Goal: Task Accomplishment & Management: Use online tool/utility

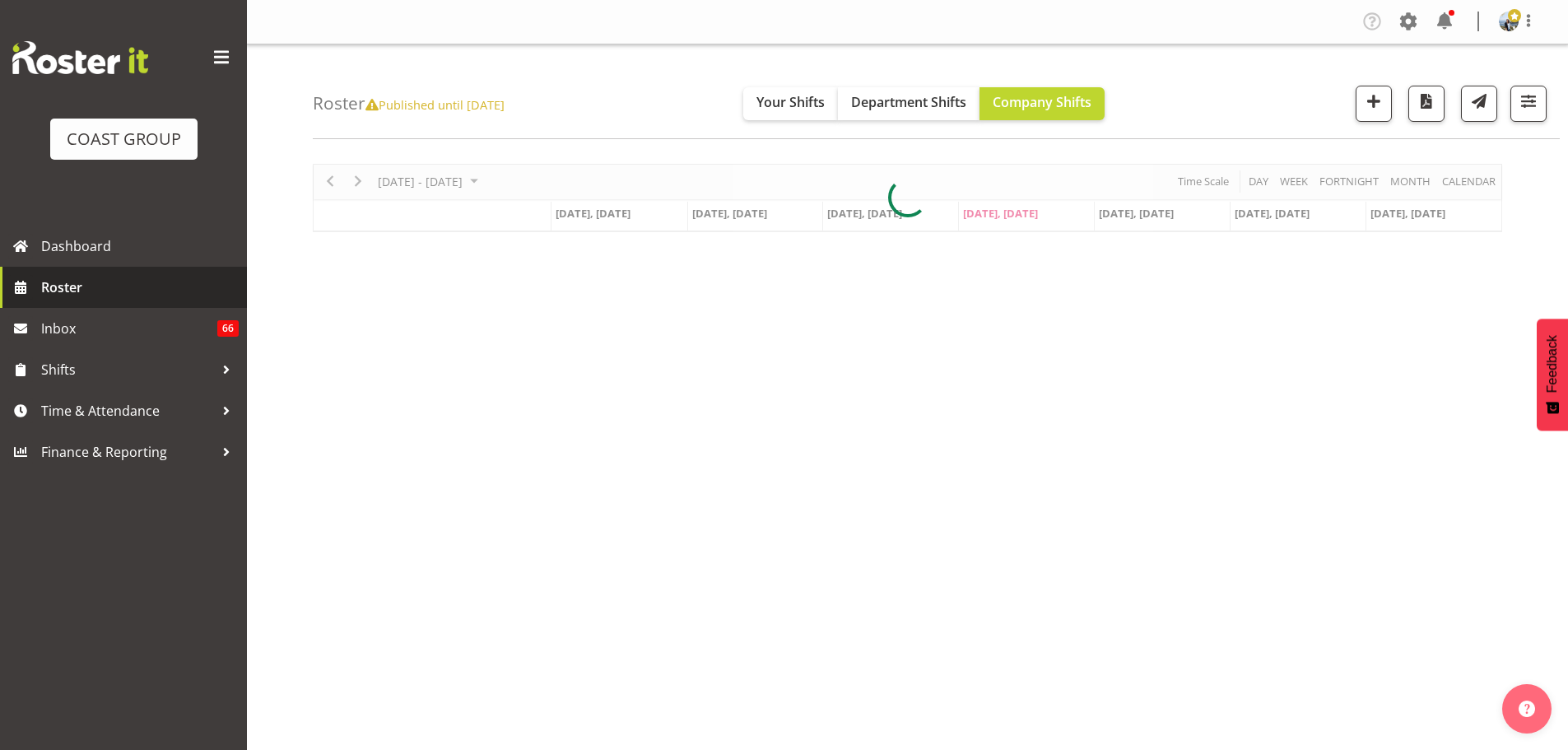
click at [99, 271] on link "Roster" at bounding box center [123, 287] width 247 height 41
click at [101, 258] on span "Dashboard" at bounding box center [140, 246] width 197 height 25
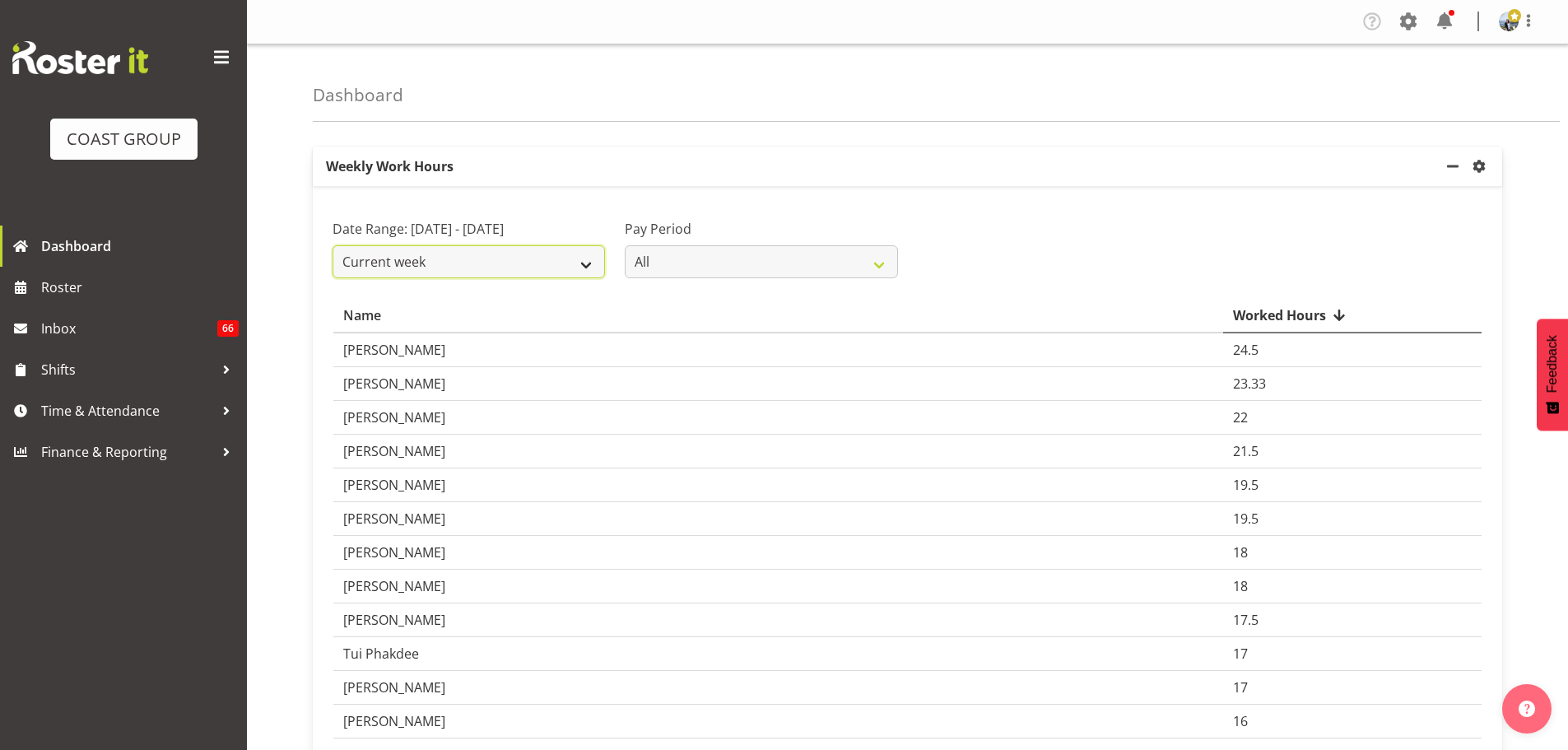
click at [509, 247] on select "Current week Last week Current Month Last Month Last 30 days" at bounding box center [469, 262] width 272 height 33
click at [333, 246] on select "Current week Last week Current Month Last Month Last 30 days" at bounding box center [469, 262] width 272 height 33
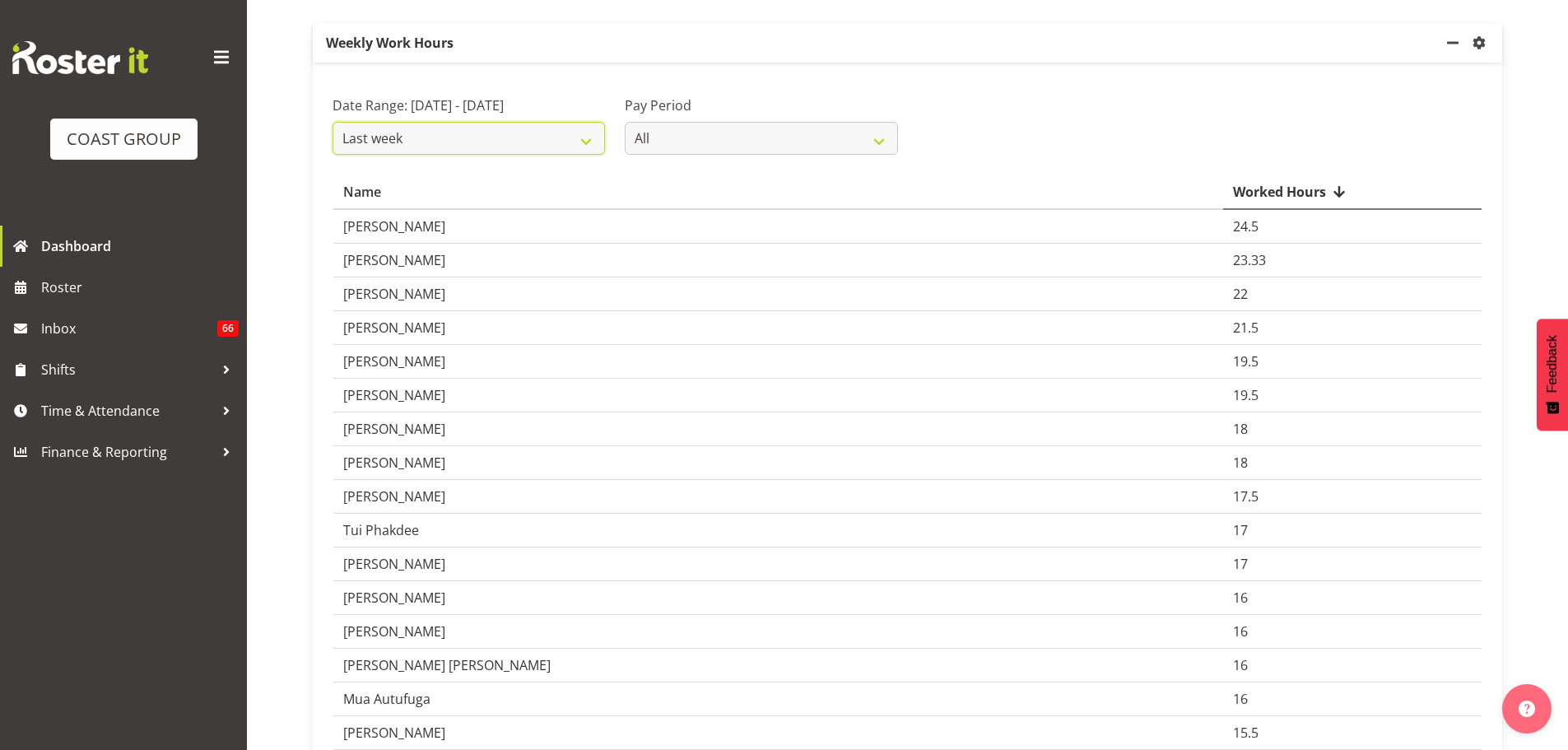
scroll to position [165, 0]
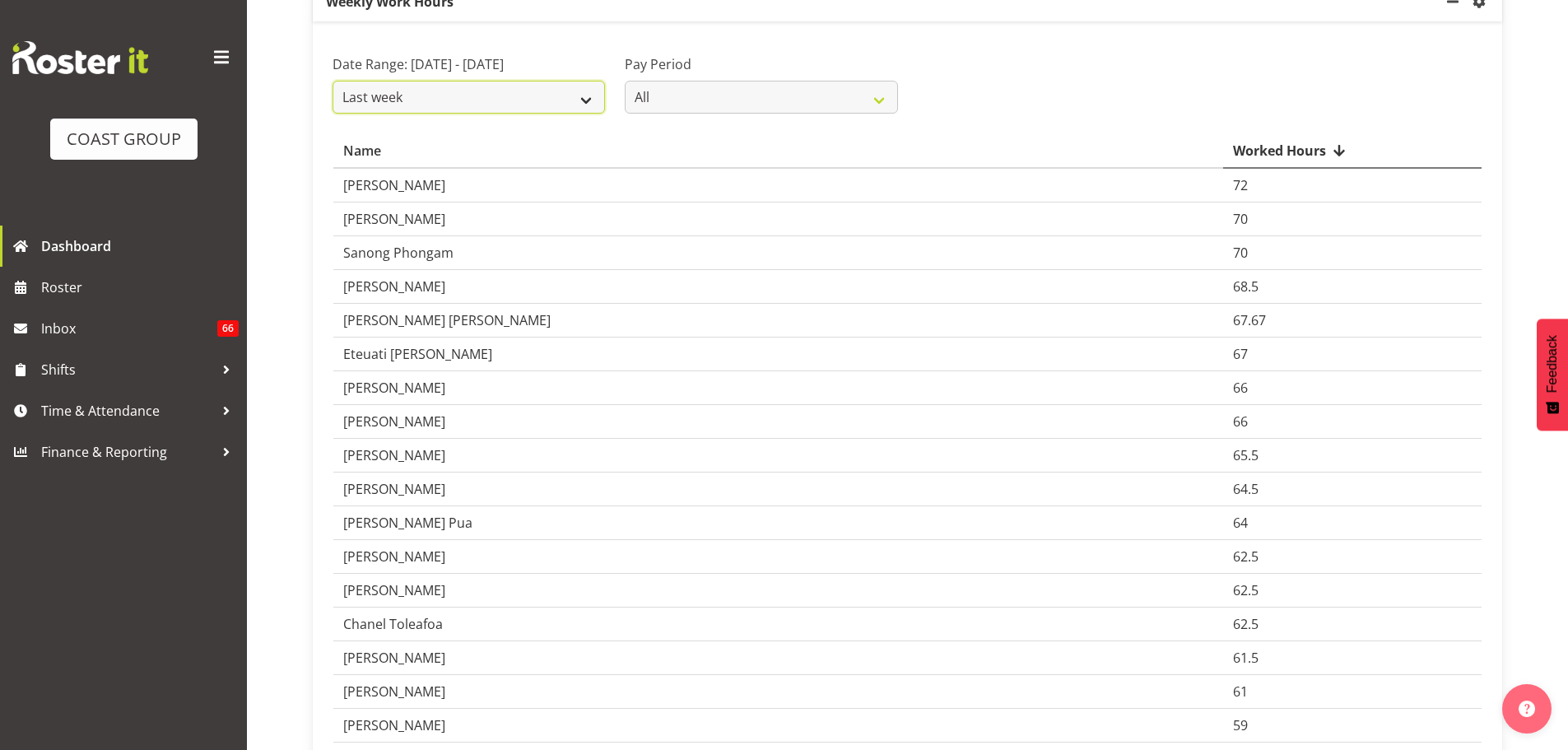
click at [538, 102] on select "Current week Last week Current Month Last Month Last 30 days" at bounding box center [469, 97] width 272 height 33
select select "last_30_days"
click at [333, 114] on select "Current week Last week Current Month Last Month Last 30 days" at bounding box center [469, 97] width 272 height 33
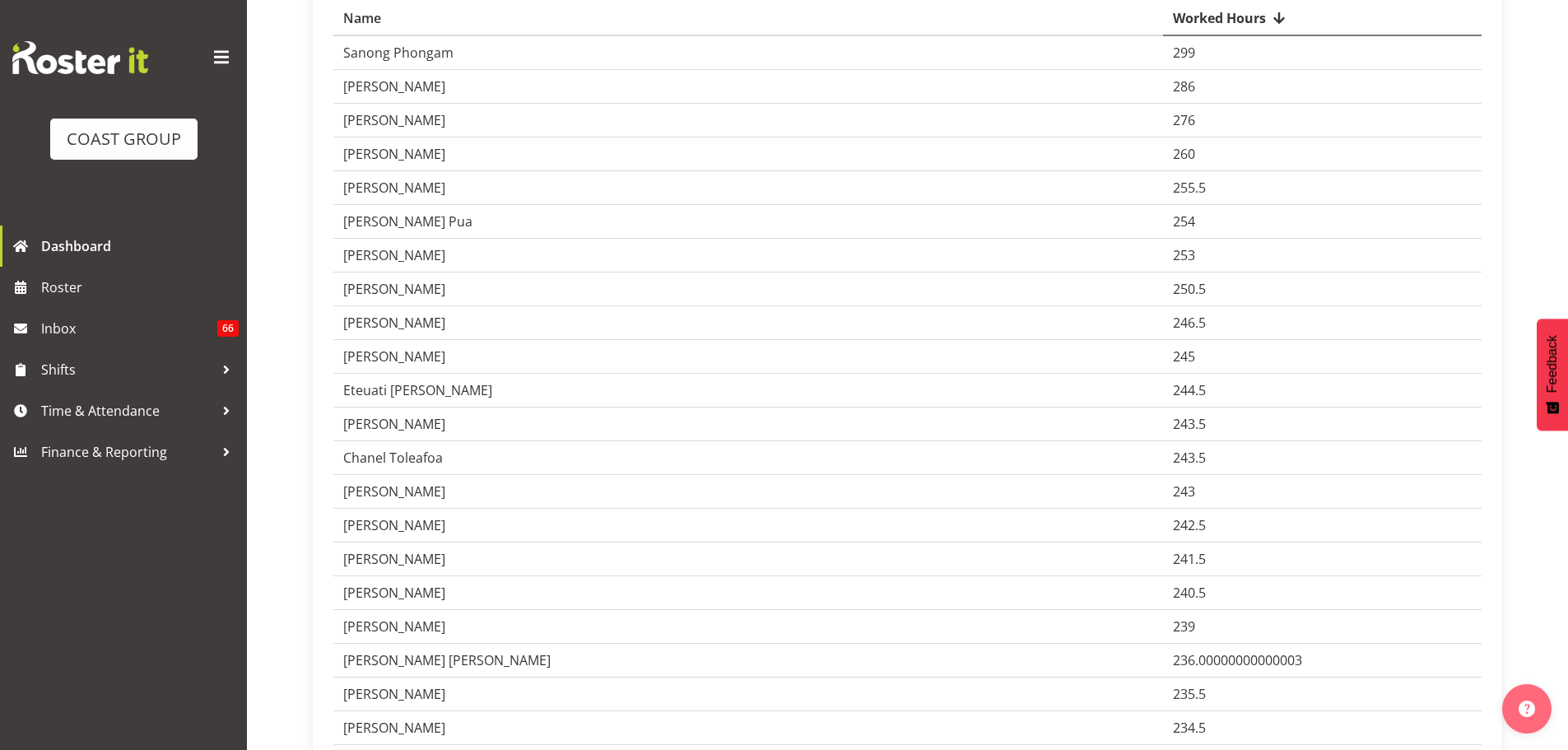
scroll to position [83, 0]
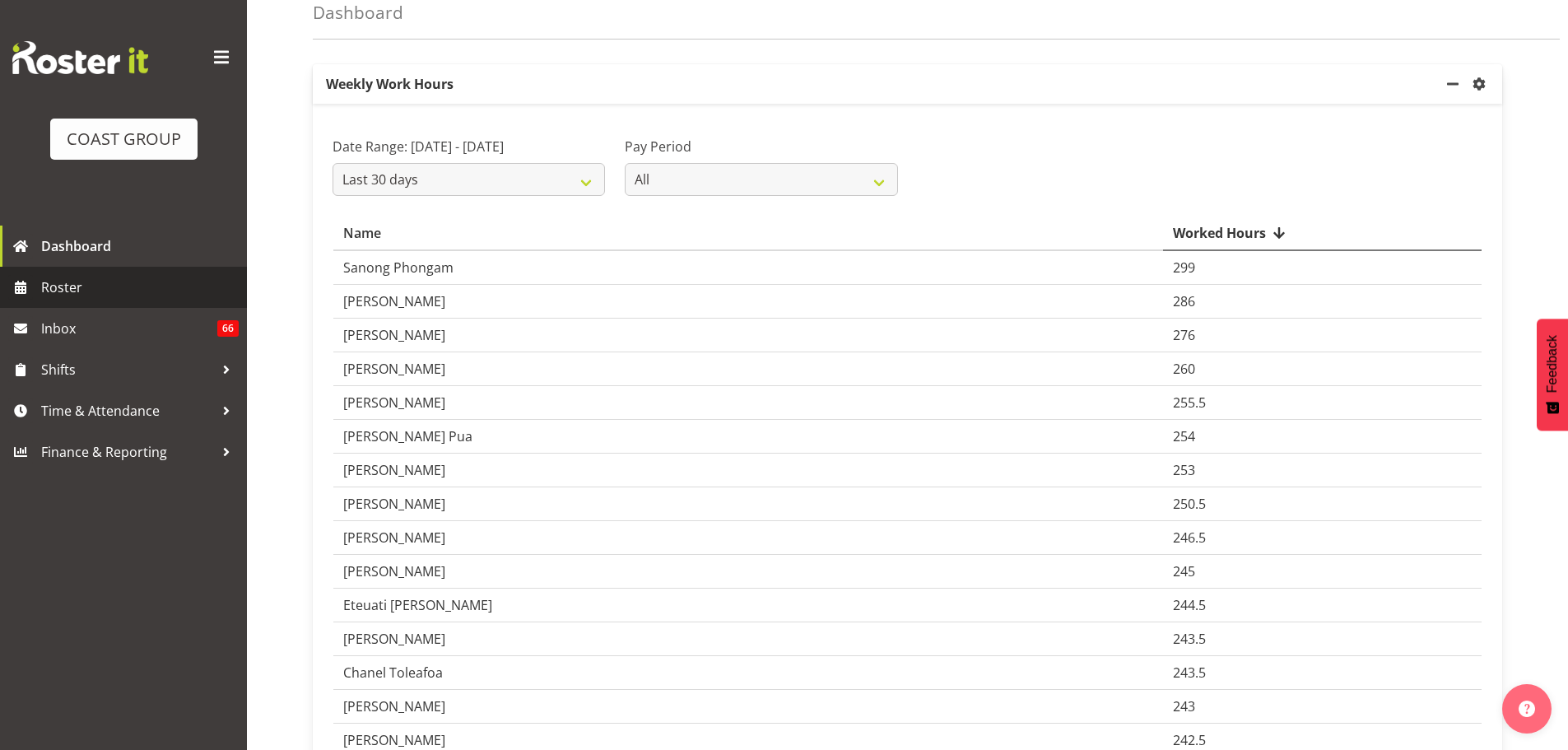
click at [65, 282] on span "Roster" at bounding box center [140, 288] width 197 height 25
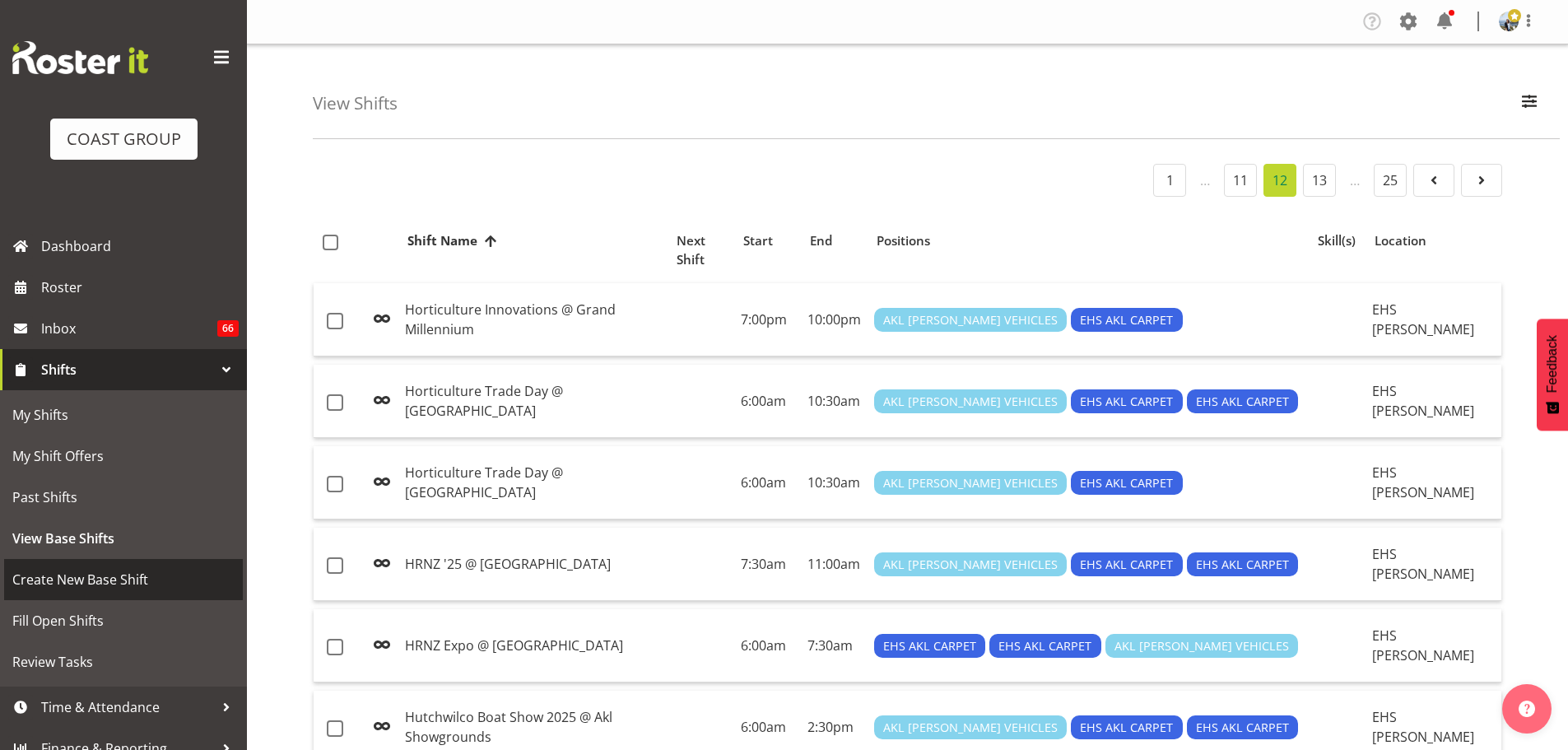
click at [52, 570] on span "Create New Base Shift" at bounding box center [123, 580] width 222 height 25
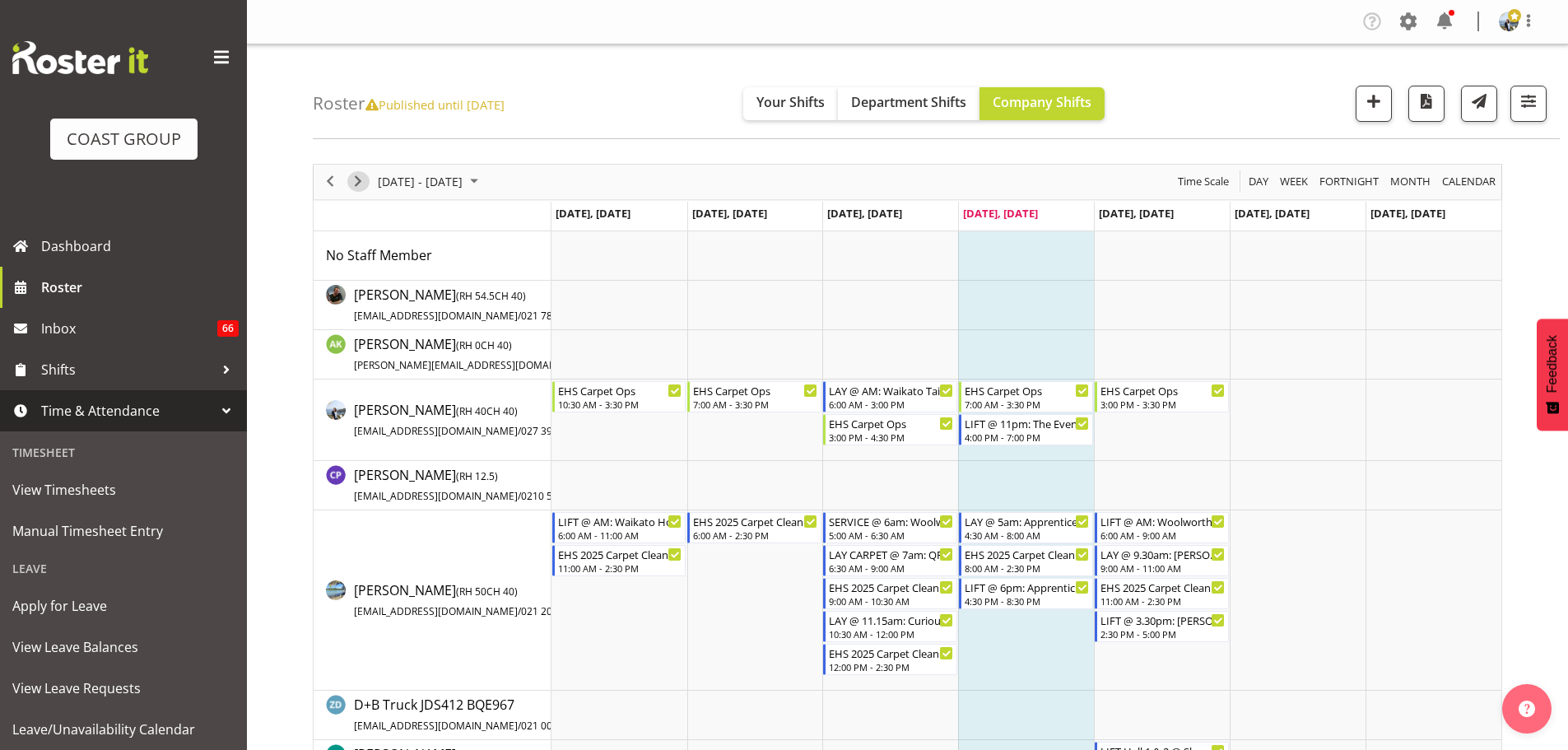
click at [350, 179] on span "Next" at bounding box center [358, 181] width 20 height 20
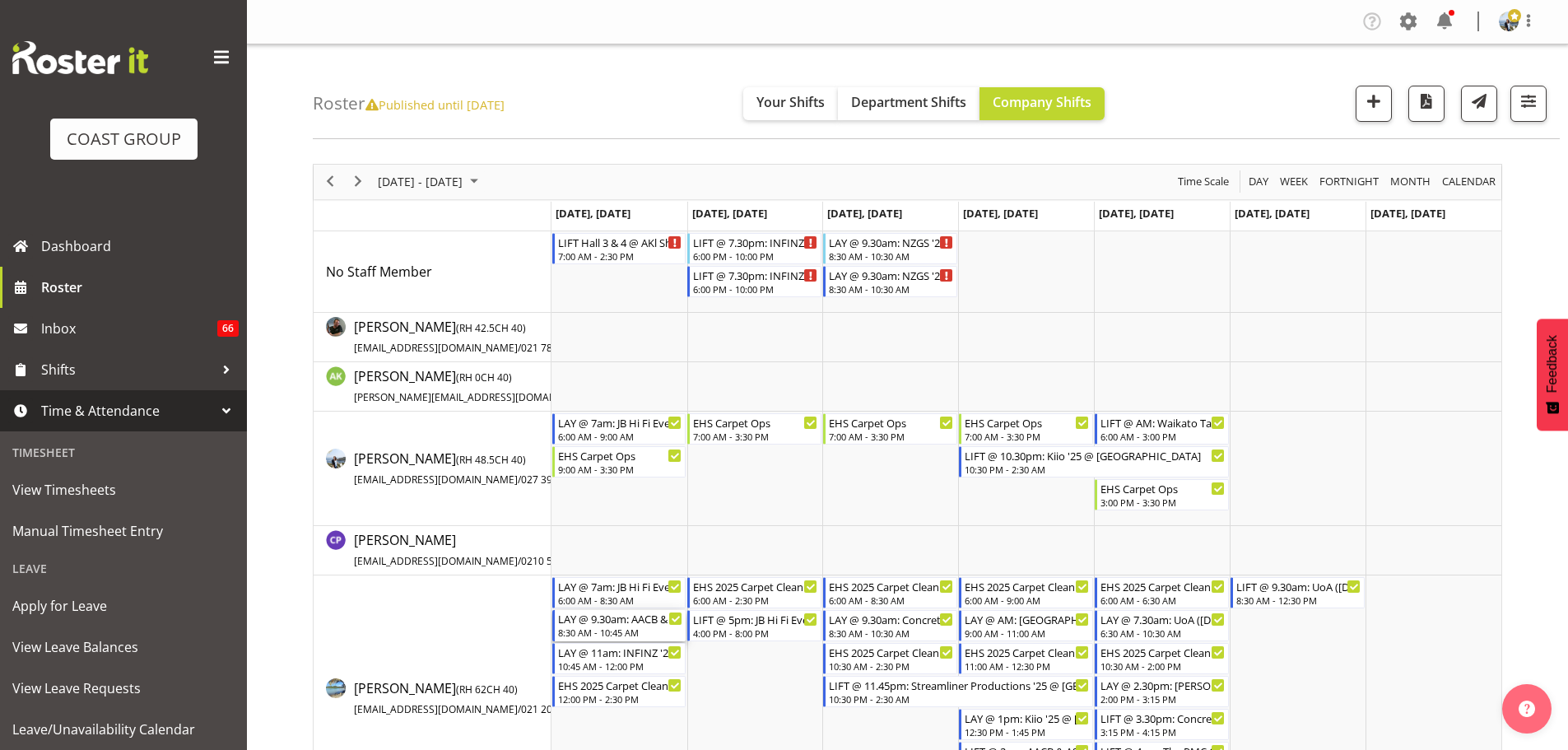
click at [641, 631] on div "8:30 AM - 10:45 AM" at bounding box center [621, 633] width 125 height 13
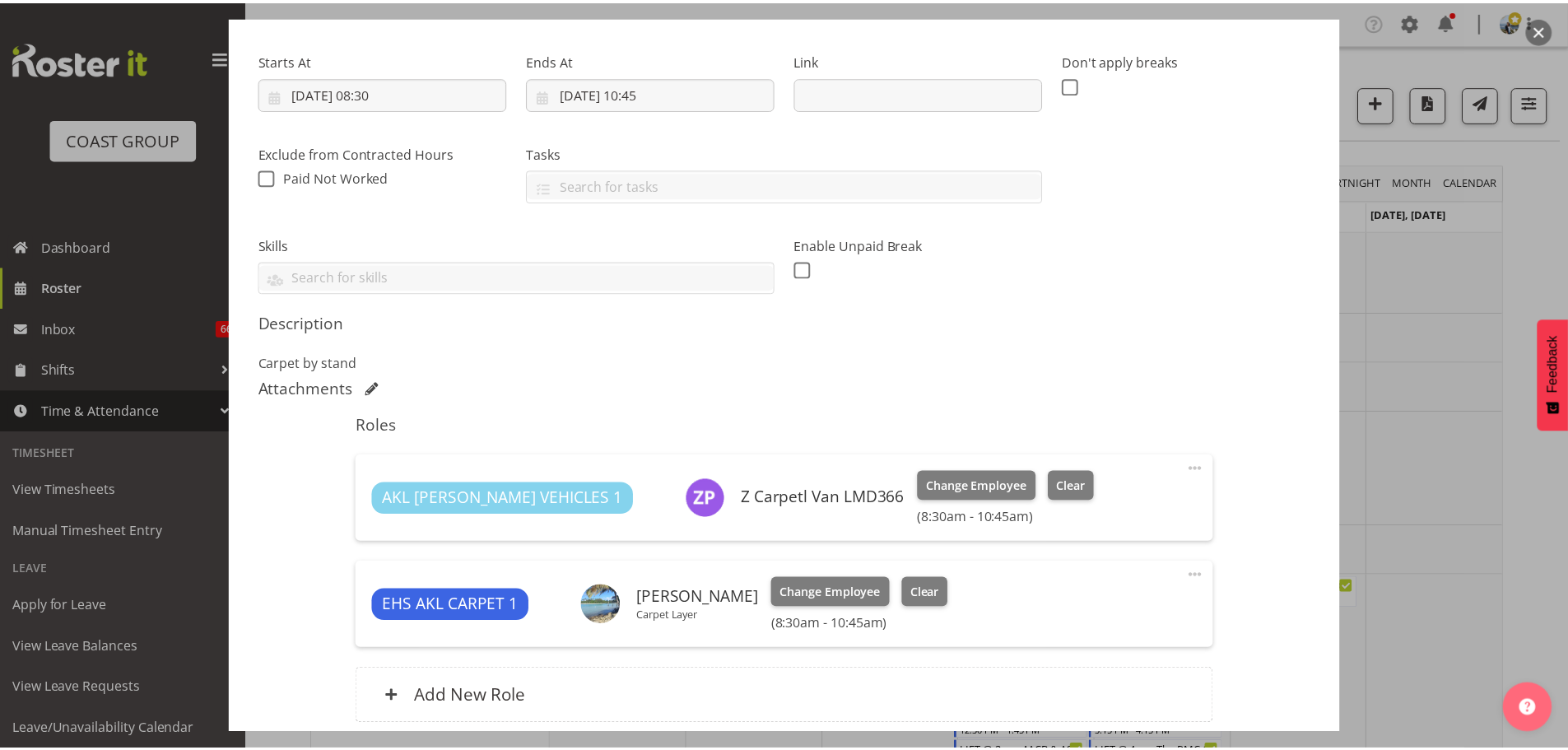
scroll to position [375, 0]
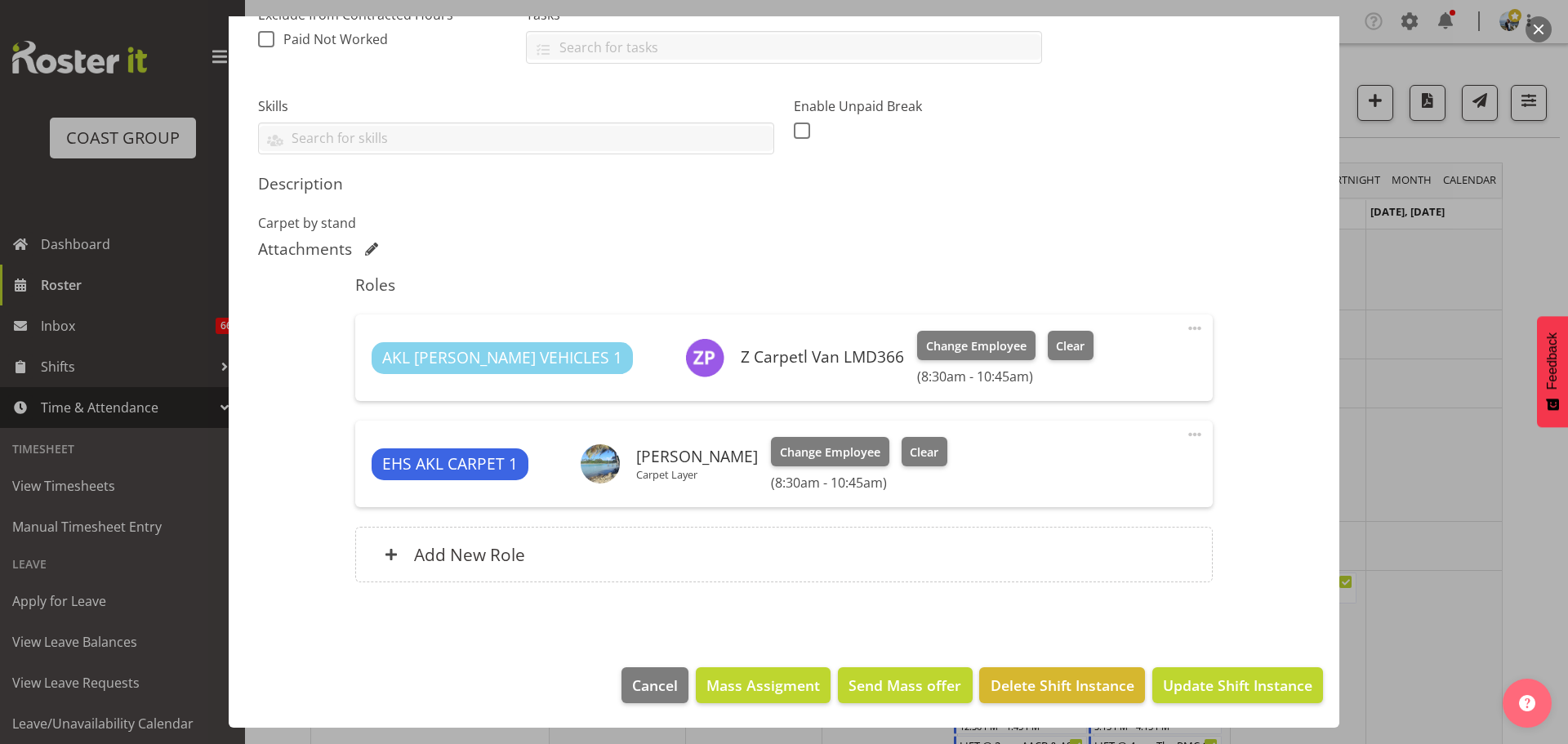
select select "8960"
click at [1404, 548] on div at bounding box center [784, 372] width 1568 height 744
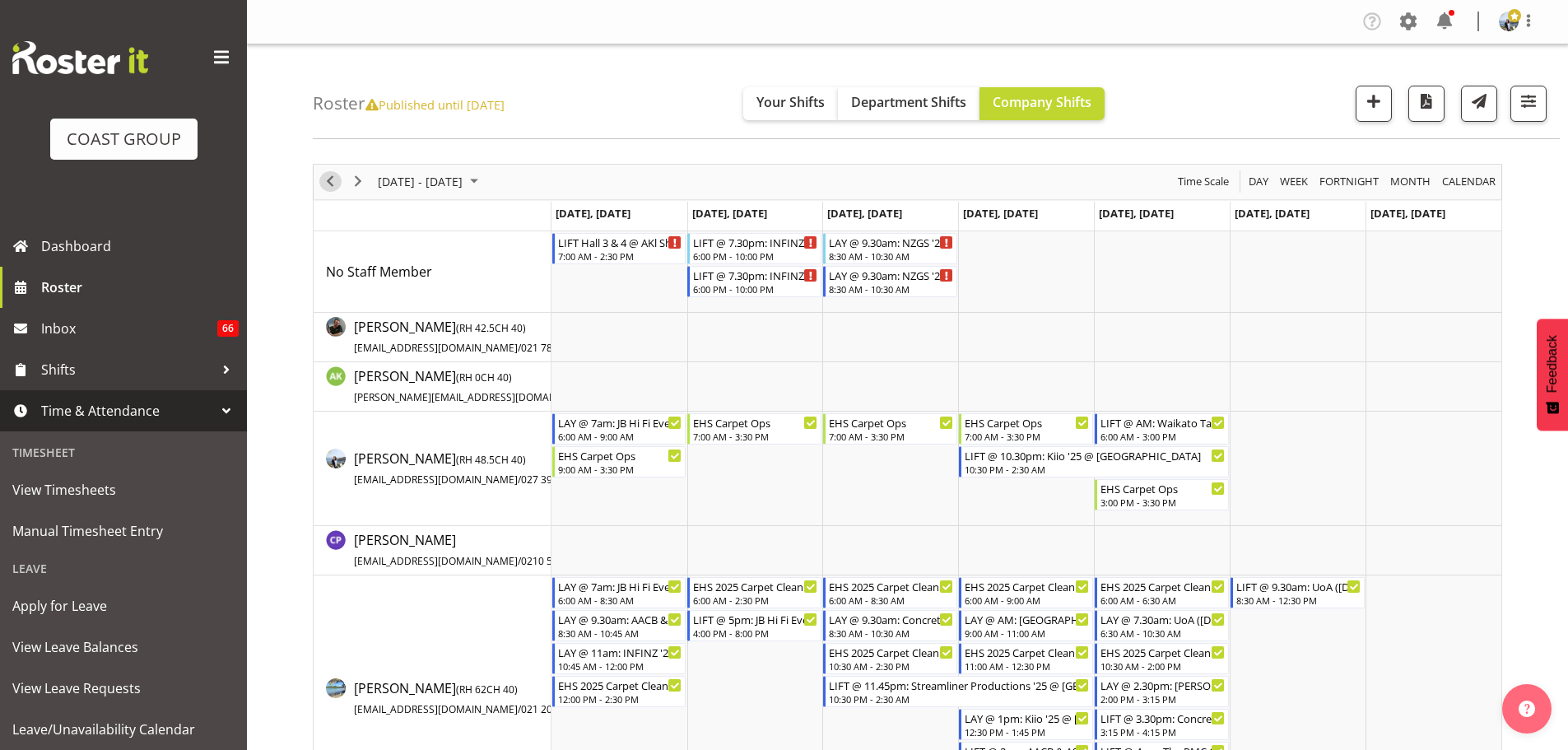
drag, startPoint x: 335, startPoint y: 183, endPoint x: 1482, endPoint y: 730, distance: 1270.8
click at [335, 183] on span "Previous" at bounding box center [330, 181] width 20 height 20
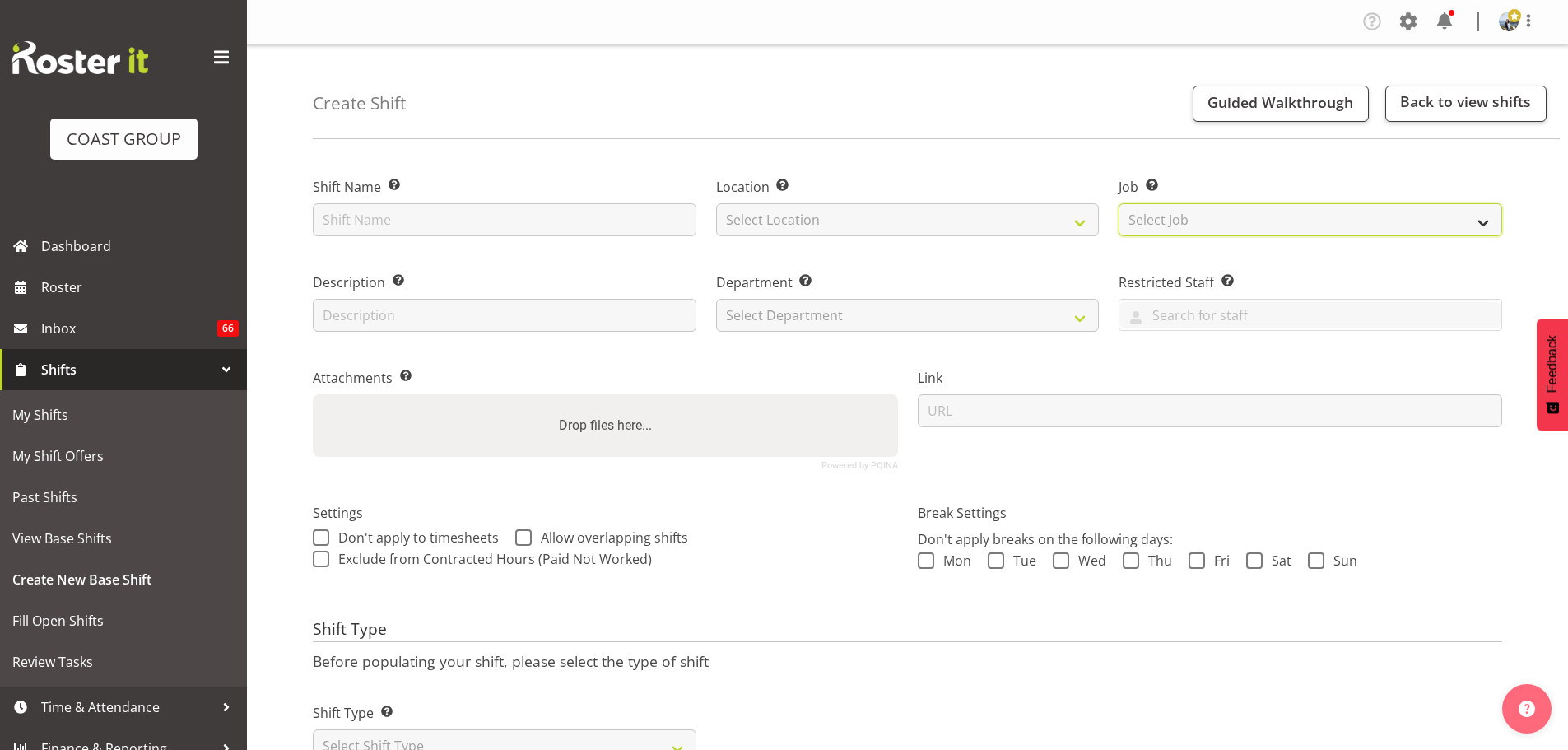
click at [1211, 230] on select "Select Job Create new job" at bounding box center [1310, 220] width 384 height 33
select select "10638"
